Goal: Information Seeking & Learning: Learn about a topic

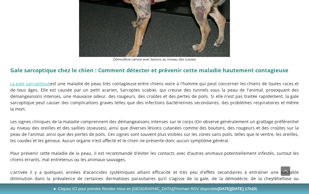
scroll to position [815, 0]
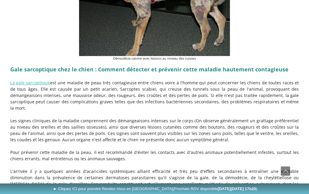
click at [28, 80] on link "La gale sarcoptique" at bounding box center [30, 83] width 40 height 6
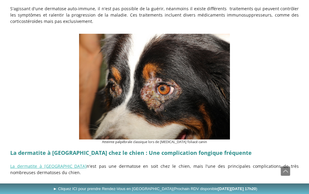
scroll to position [1875, 0]
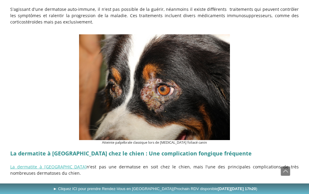
click at [108, 58] on img at bounding box center [154, 87] width 151 height 106
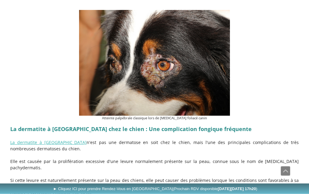
scroll to position [1899, 0]
click at [40, 140] on link "La dermatite à [GEOGRAPHIC_DATA]" at bounding box center [48, 143] width 77 height 6
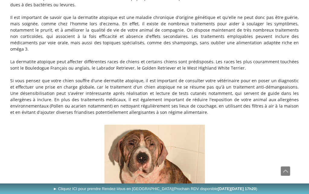
scroll to position [401, 0]
